Goal: Communication & Community: Answer question/provide support

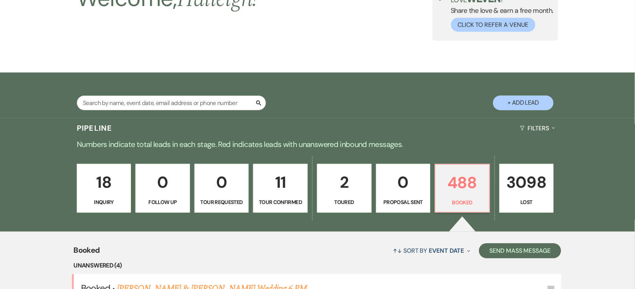
scroll to position [69, 0]
click at [162, 103] on input "text" at bounding box center [171, 103] width 189 height 15
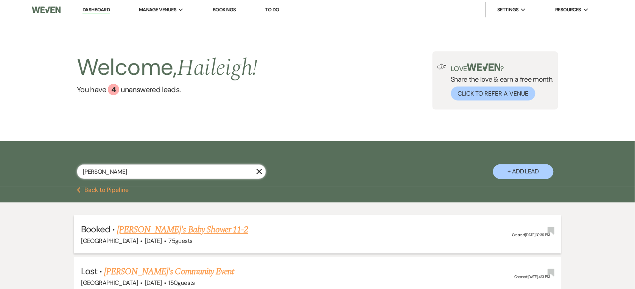
type input "[PERSON_NAME]"
click at [165, 225] on link "[PERSON_NAME]'s Baby Shower 11-2" at bounding box center [182, 230] width 131 height 14
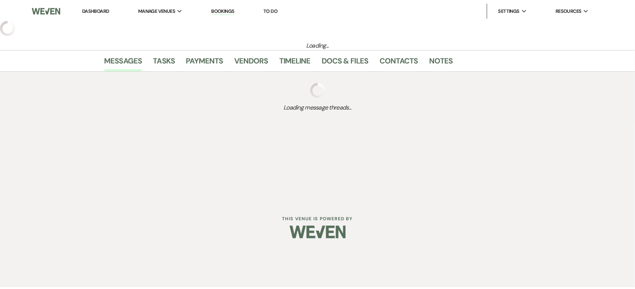
select select "5"
select select "3"
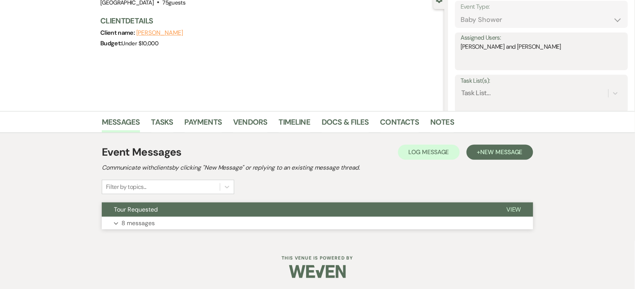
click at [169, 225] on button "Expand 8 messages" at bounding box center [317, 223] width 431 height 13
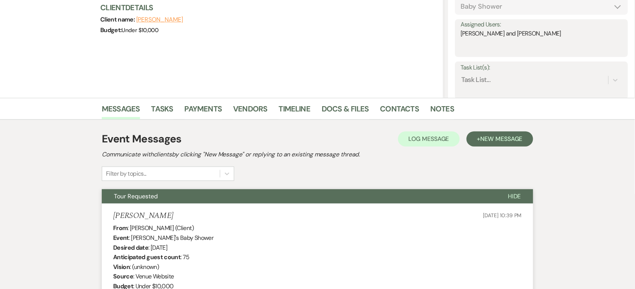
scroll to position [95, 0]
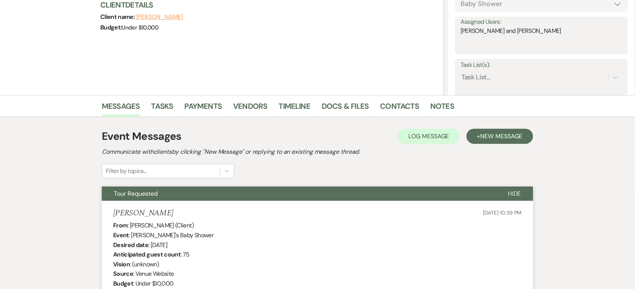
click at [251, 196] on button "Tour Requested" at bounding box center [299, 194] width 394 height 14
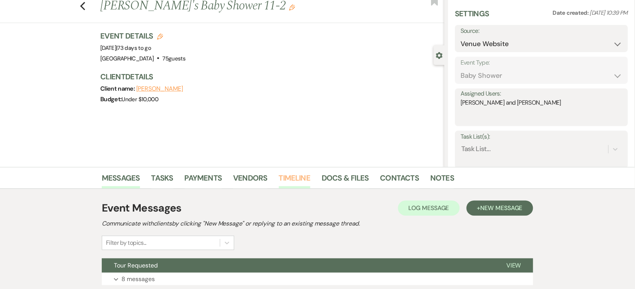
scroll to position [0, 0]
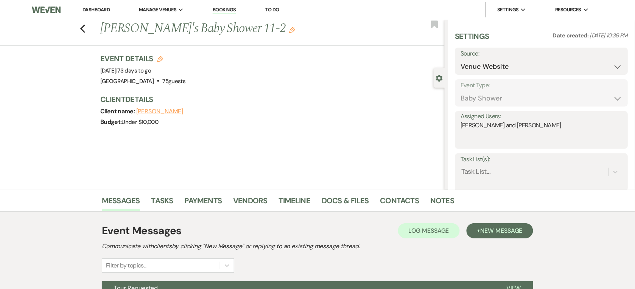
click at [100, 10] on link "Dashboard" at bounding box center [95, 9] width 27 height 6
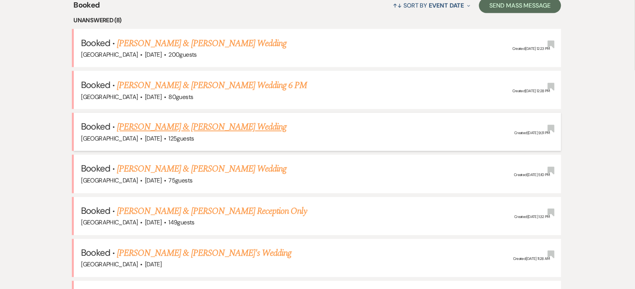
scroll to position [331, 0]
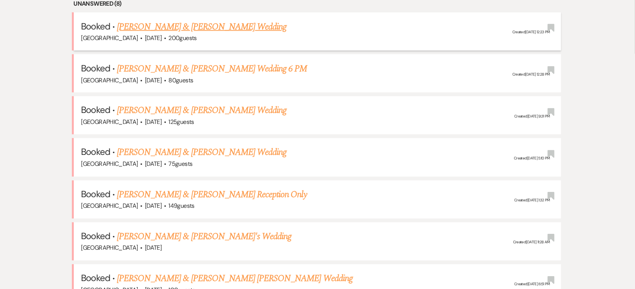
click at [195, 29] on link "[PERSON_NAME] & [PERSON_NAME] Wedding" at bounding box center [201, 27] width 169 height 14
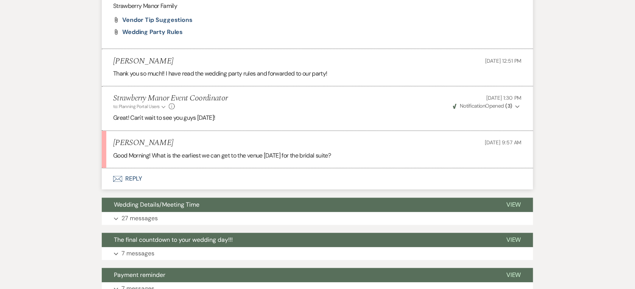
scroll to position [1182, 0]
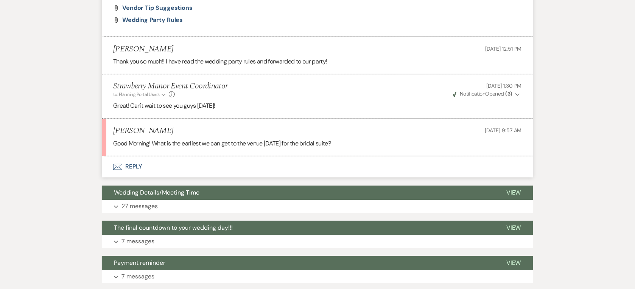
click at [146, 166] on button "Envelope Reply" at bounding box center [317, 167] width 431 height 21
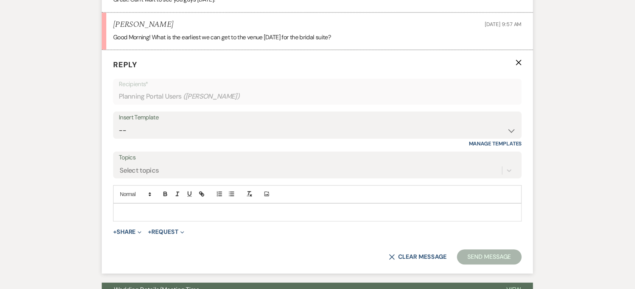
scroll to position [1306, 0]
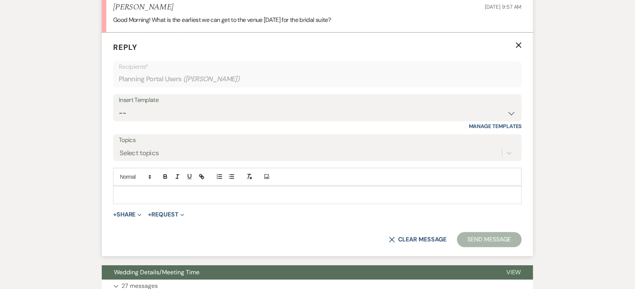
click at [191, 196] on p at bounding box center [317, 195] width 396 height 8
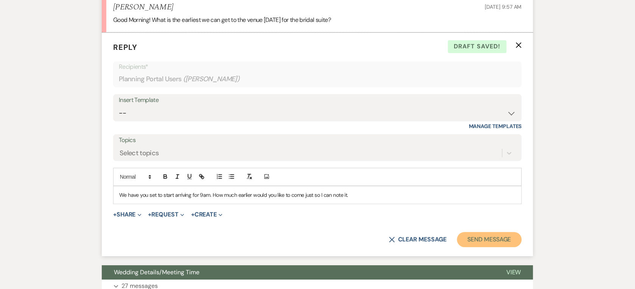
click at [488, 238] on button "Send Message" at bounding box center [489, 239] width 65 height 15
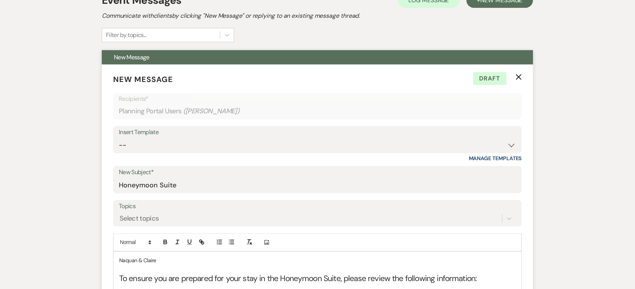
scroll to position [171, 0]
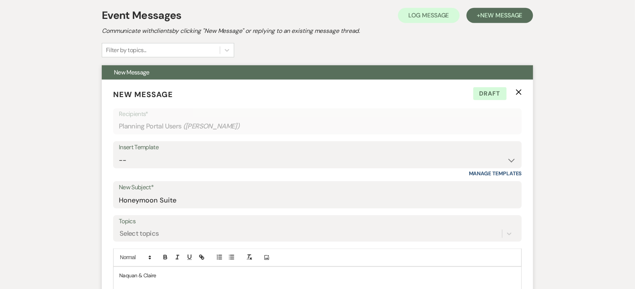
click at [520, 94] on icon "X" at bounding box center [519, 92] width 6 height 6
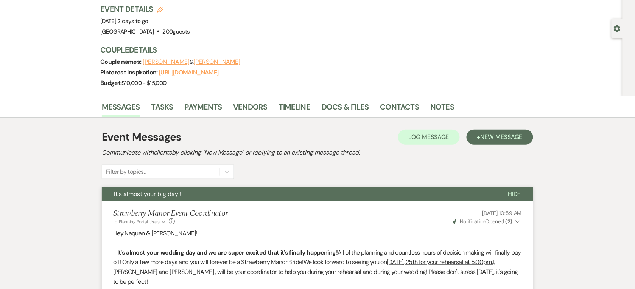
scroll to position [0, 0]
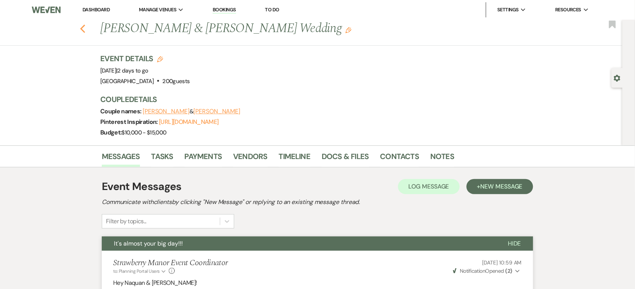
click at [84, 28] on icon "Previous" at bounding box center [83, 28] width 6 height 9
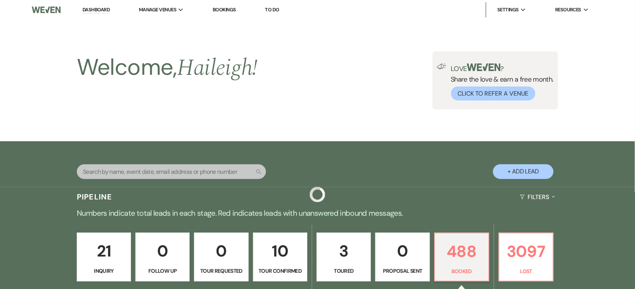
scroll to position [331, 0]
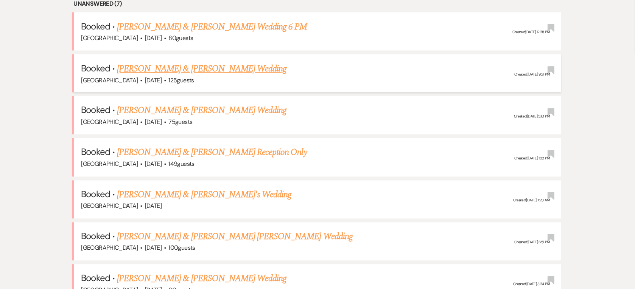
click at [220, 71] on link "[PERSON_NAME] & [PERSON_NAME] Wedding" at bounding box center [201, 69] width 169 height 14
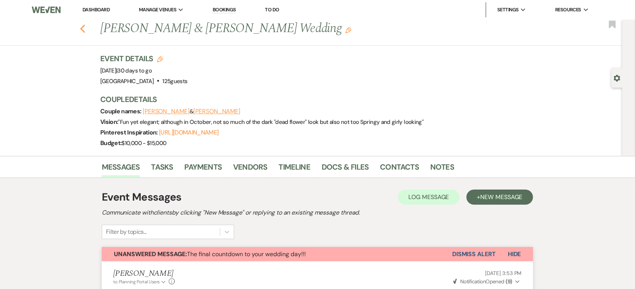
click at [84, 30] on icon "Previous" at bounding box center [83, 28] width 6 height 9
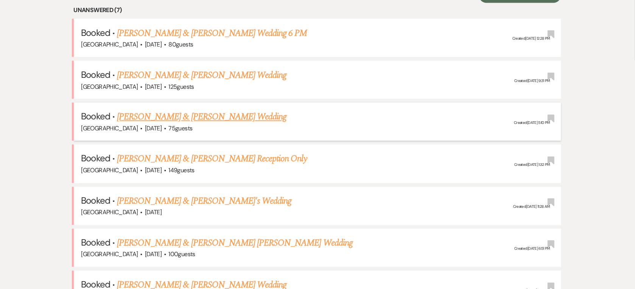
scroll to position [378, 0]
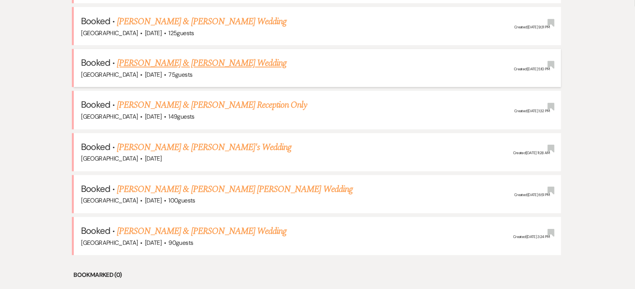
click at [196, 63] on link "[PERSON_NAME] & [PERSON_NAME] Wedding" at bounding box center [201, 64] width 169 height 14
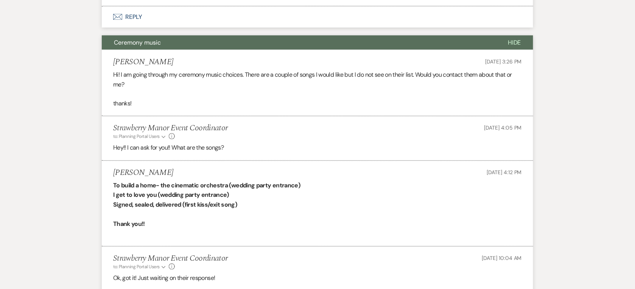
scroll to position [331, 0]
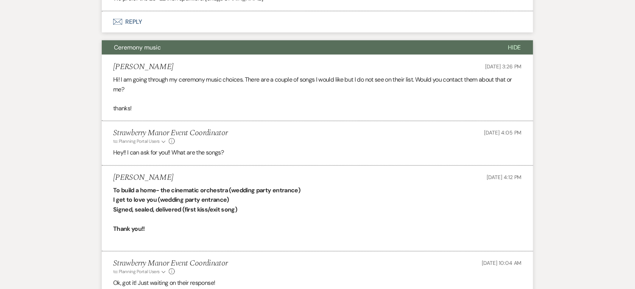
click at [430, 50] on button "Ceremony music" at bounding box center [299, 47] width 394 height 14
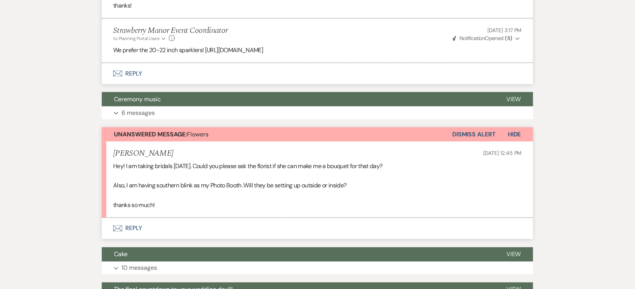
scroll to position [142, 0]
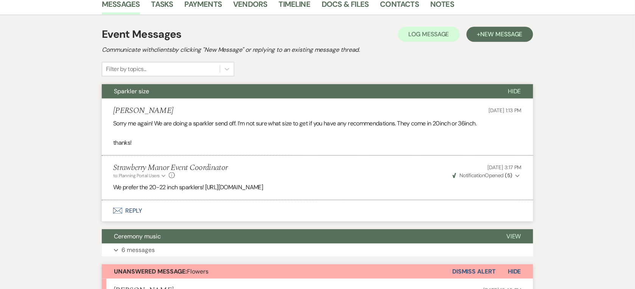
click at [292, 95] on button "Sparkler size" at bounding box center [299, 91] width 394 height 14
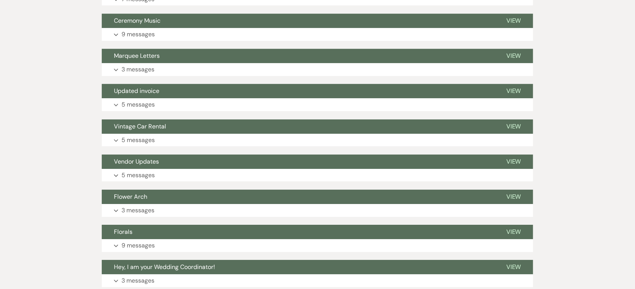
scroll to position [709, 0]
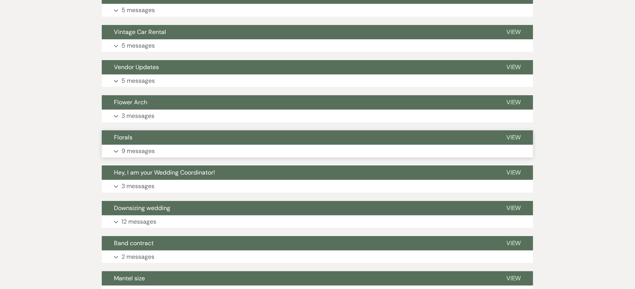
click at [292, 131] on button "Florals" at bounding box center [298, 137] width 392 height 14
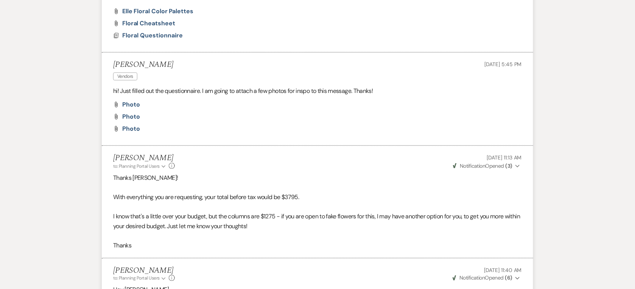
scroll to position [993, 0]
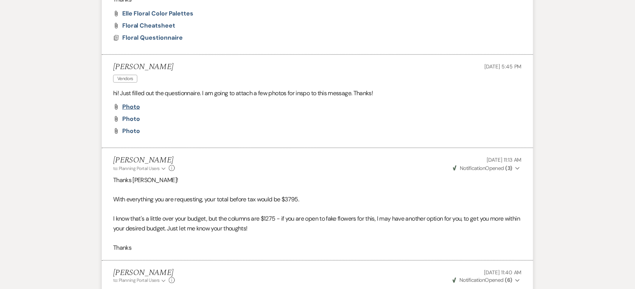
click at [133, 106] on span "Photo" at bounding box center [131, 107] width 18 height 8
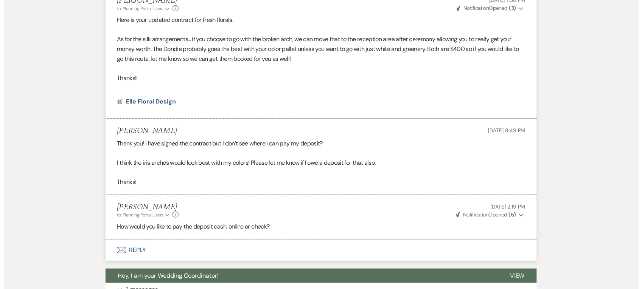
scroll to position [1655, 0]
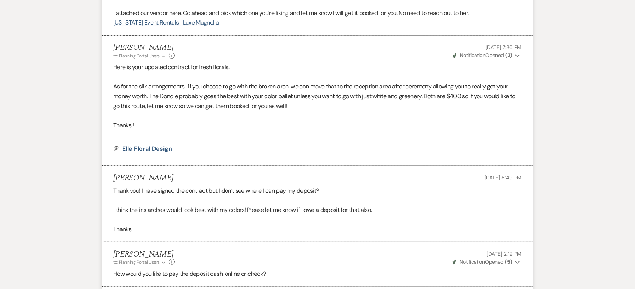
click at [136, 149] on span "Elle Floral Design" at bounding box center [147, 149] width 50 height 8
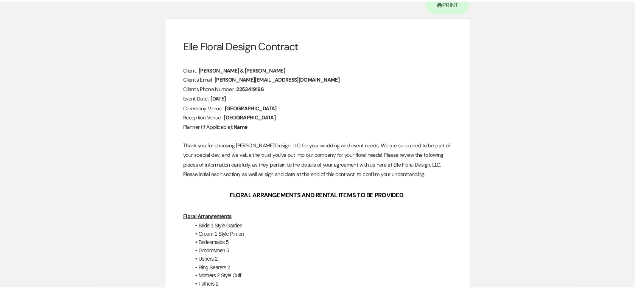
scroll to position [0, 0]
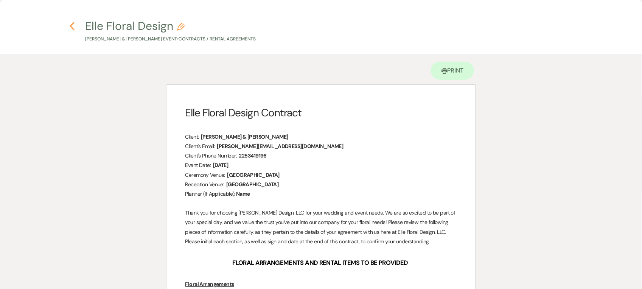
click at [74, 24] on icon "Previous" at bounding box center [72, 26] width 6 height 9
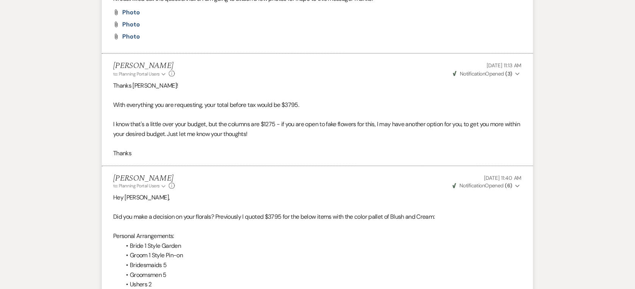
scroll to position [993, 0]
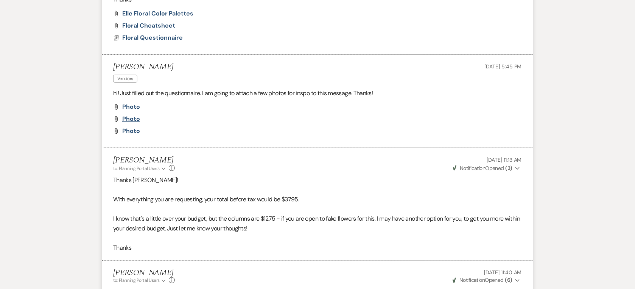
click at [131, 118] on span "Photo" at bounding box center [131, 119] width 18 height 8
click at [135, 134] on span "Photo" at bounding box center [131, 131] width 18 height 8
click at [129, 112] on div "Attach File Photo Attach File Photo Attach File Photo" at bounding box center [317, 119] width 409 height 30
click at [132, 106] on span "Photo" at bounding box center [131, 107] width 18 height 8
drag, startPoint x: 241, startPoint y: 244, endPoint x: 267, endPoint y: 227, distance: 31.2
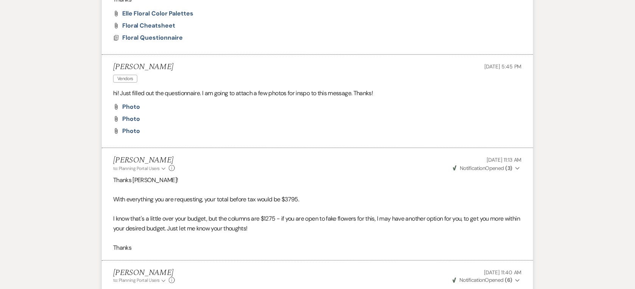
click at [241, 244] on p "Thanks" at bounding box center [317, 248] width 409 height 10
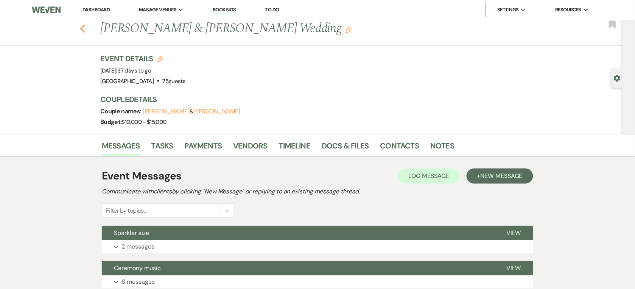
click at [85, 28] on icon "Previous" at bounding box center [83, 28] width 6 height 9
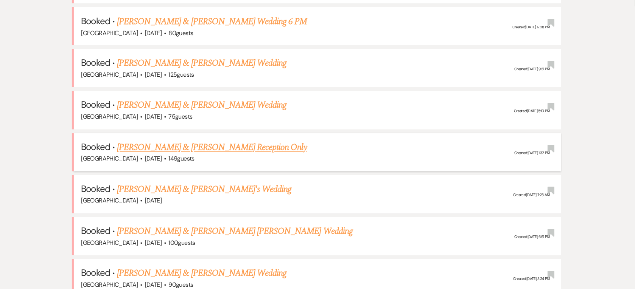
scroll to position [420, 0]
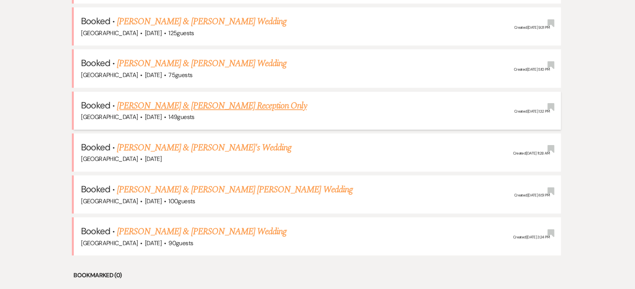
click at [204, 105] on link "[PERSON_NAME] & [PERSON_NAME] Reception Only" at bounding box center [212, 106] width 190 height 14
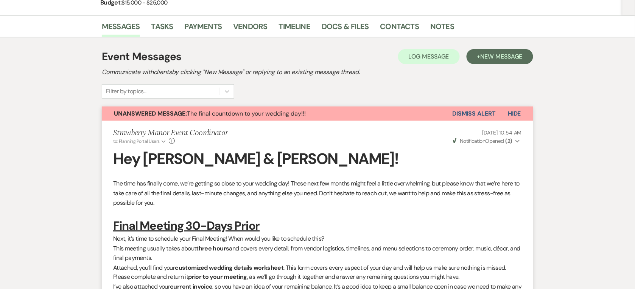
scroll to position [0, 0]
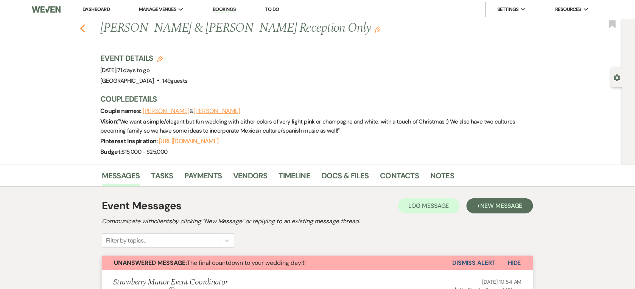
click at [85, 31] on use "button" at bounding box center [82, 28] width 5 height 8
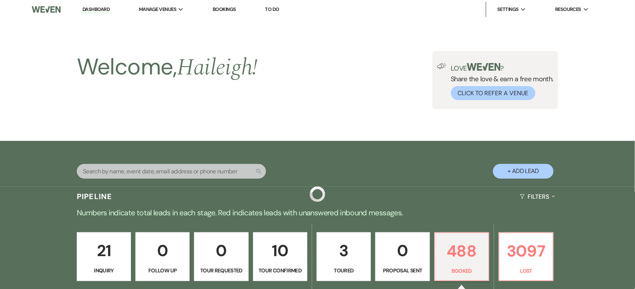
scroll to position [420, 0]
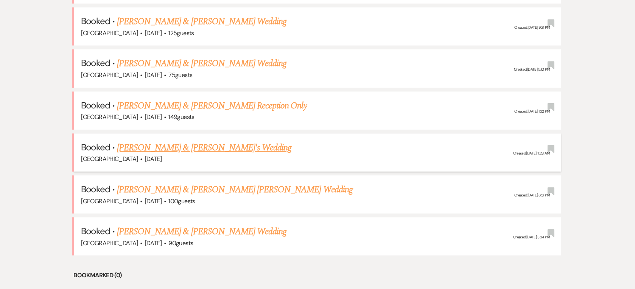
click at [205, 144] on link "[PERSON_NAME] & [PERSON_NAME]'s Wedding" at bounding box center [204, 148] width 175 height 14
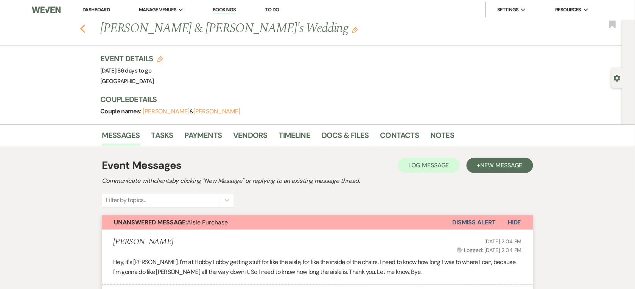
click at [85, 27] on use "button" at bounding box center [82, 29] width 5 height 8
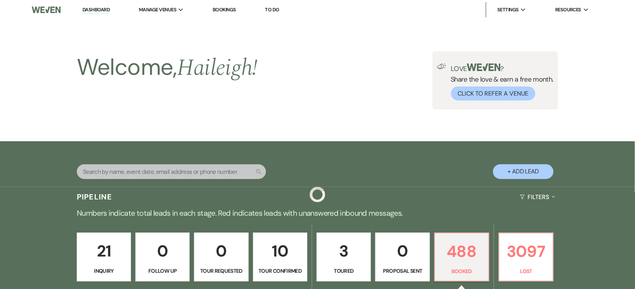
scroll to position [420, 0]
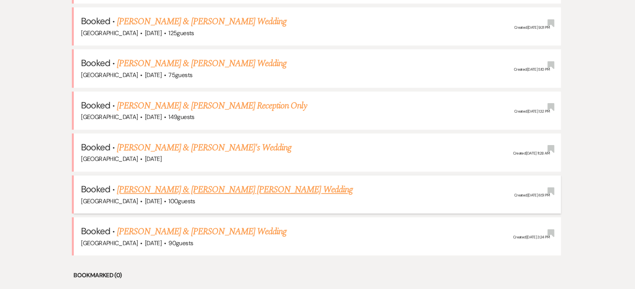
click at [198, 185] on link "[PERSON_NAME] & [PERSON_NAME] [PERSON_NAME] Wedding" at bounding box center [235, 190] width 236 height 14
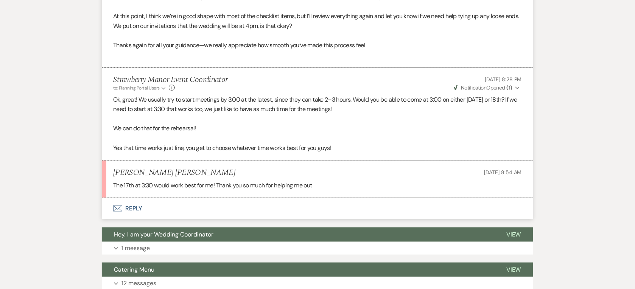
scroll to position [851, 0]
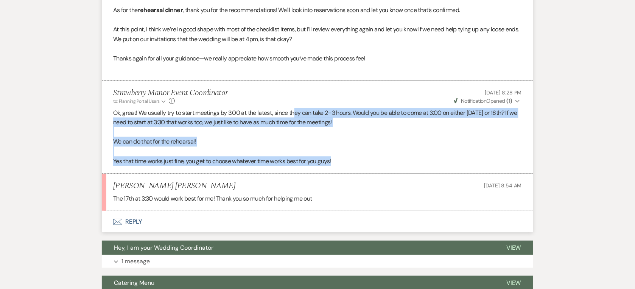
drag, startPoint x: 345, startPoint y: 152, endPoint x: 295, endPoint y: 103, distance: 70.1
click at [295, 108] on div "Ok, great! We usually try to start meetings by 3:00 at the latest, since they c…" at bounding box center [317, 137] width 409 height 58
drag, startPoint x: 295, startPoint y: 103, endPoint x: 335, endPoint y: 147, distance: 59.4
click at [335, 147] on p at bounding box center [317, 152] width 409 height 10
drag, startPoint x: 335, startPoint y: 149, endPoint x: 274, endPoint y: 109, distance: 72.7
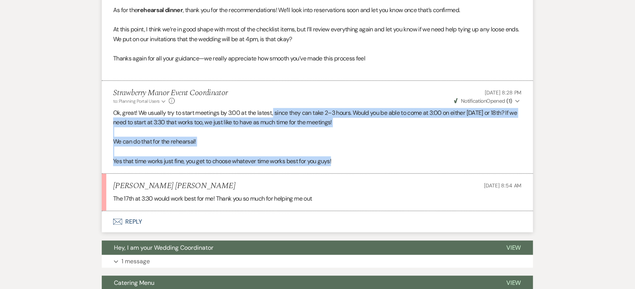
click at [274, 109] on div "Ok, great! We usually try to start meetings by 3:00 at the latest, since they c…" at bounding box center [317, 137] width 409 height 58
drag, startPoint x: 274, startPoint y: 109, endPoint x: 354, endPoint y: 160, distance: 94.9
click at [354, 160] on li "Strawberry Manor Event Coordinator to: Planning Portal Users Expand Info [DATE]…" at bounding box center [317, 127] width 431 height 93
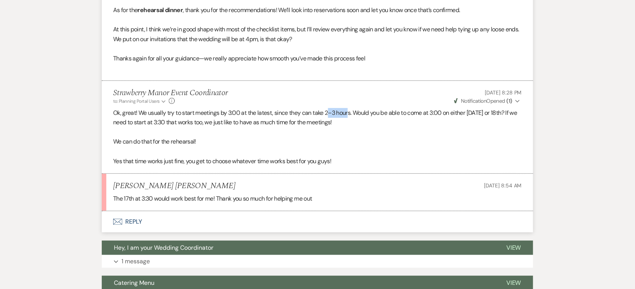
drag, startPoint x: 329, startPoint y: 105, endPoint x: 350, endPoint y: 105, distance: 20.8
click at [350, 108] on p "Ok, great! We usually try to start meetings by 3:00 at the latest, since they c…" at bounding box center [317, 117] width 409 height 19
drag, startPoint x: 350, startPoint y: 105, endPoint x: 336, endPoint y: 107, distance: 14.5
click at [337, 108] on p "Ok, great! We usually try to start meetings by 3:00 at the latest, since they c…" at bounding box center [317, 117] width 409 height 19
drag, startPoint x: 327, startPoint y: 103, endPoint x: 353, endPoint y: 105, distance: 25.4
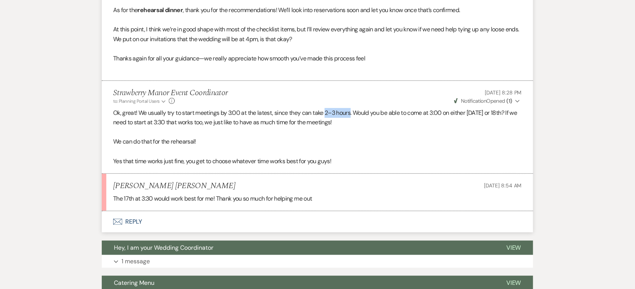
click at [353, 108] on p "Ok, great! We usually try to start meetings by 3:00 at the latest, since they c…" at bounding box center [317, 117] width 409 height 19
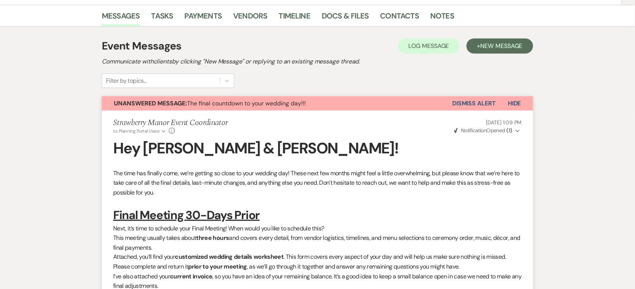
scroll to position [0, 0]
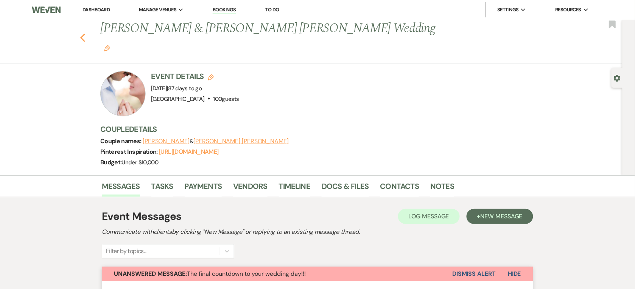
click at [85, 33] on icon "Previous" at bounding box center [83, 37] width 6 height 9
